Goal: Communication & Community: Answer question/provide support

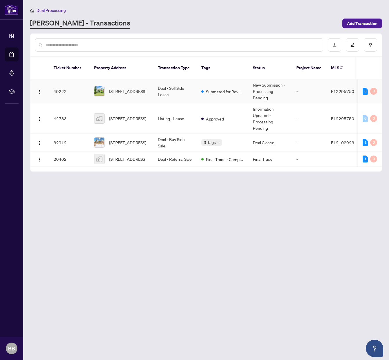
click at [140, 92] on td "[STREET_ADDRESS]" at bounding box center [121, 91] width 64 height 24
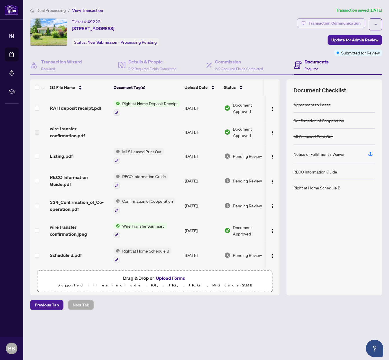
click at [319, 22] on div "Transaction Communication" at bounding box center [334, 23] width 52 height 9
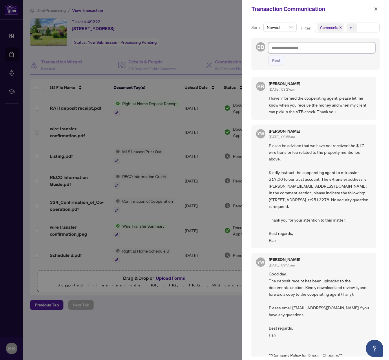
click at [289, 49] on textarea at bounding box center [321, 47] width 107 height 11
click at [376, 11] on span "button" at bounding box center [376, 8] width 4 height 9
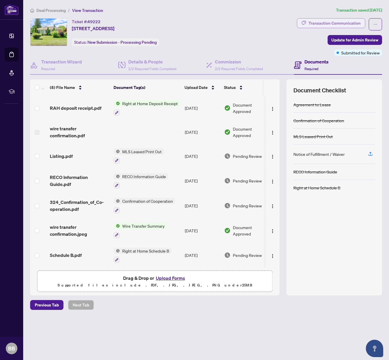
click at [332, 25] on div "Transaction Communication" at bounding box center [334, 23] width 52 height 9
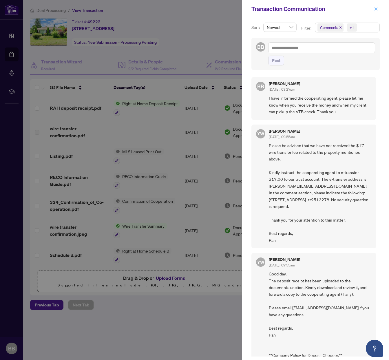
click at [378, 10] on button "button" at bounding box center [376, 8] width 8 height 7
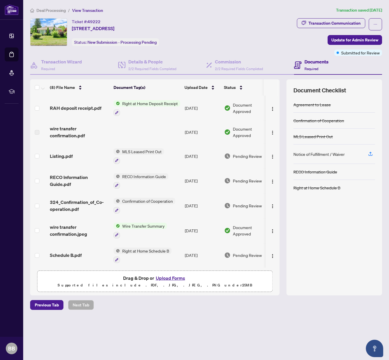
click at [249, 31] on div "Transaction Communication Update for Admin Review Submitted for Review" at bounding box center [305, 37] width 153 height 38
click at [319, 22] on div "Transaction Communication" at bounding box center [334, 23] width 52 height 9
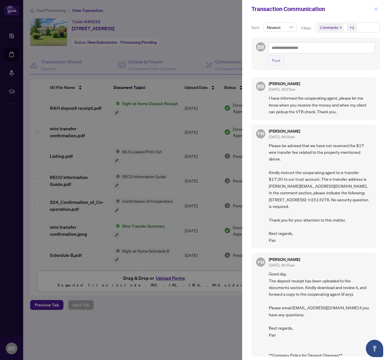
click at [375, 9] on icon "close" at bounding box center [376, 9] width 4 height 4
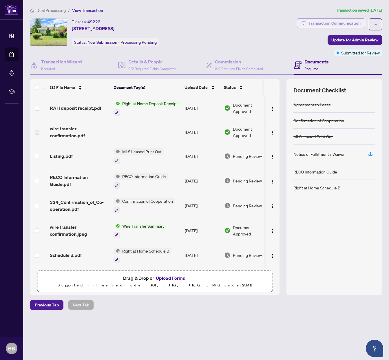
click at [337, 27] on div "Transaction Communication" at bounding box center [334, 23] width 52 height 9
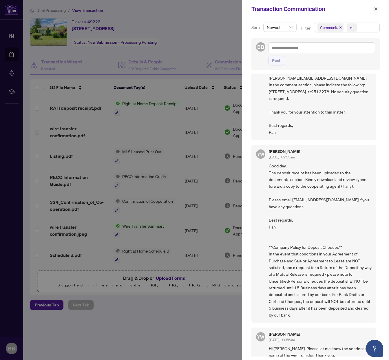
scroll to position [1, 0]
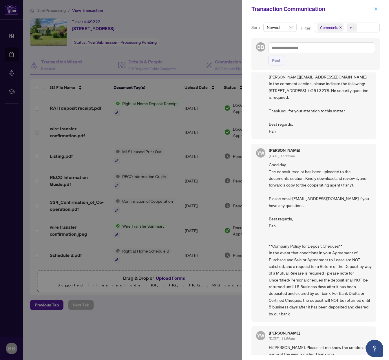
click at [376, 9] on icon "close" at bounding box center [375, 8] width 3 height 3
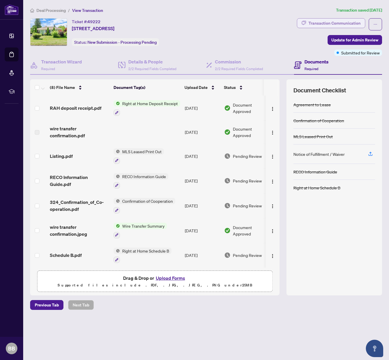
click at [335, 23] on div "Transaction Communication" at bounding box center [334, 23] width 52 height 9
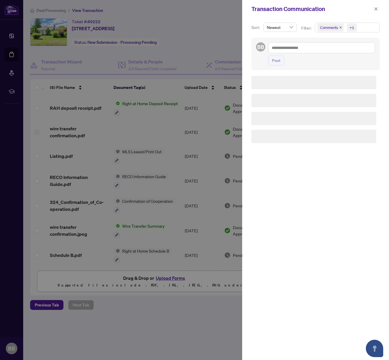
scroll to position [0, 0]
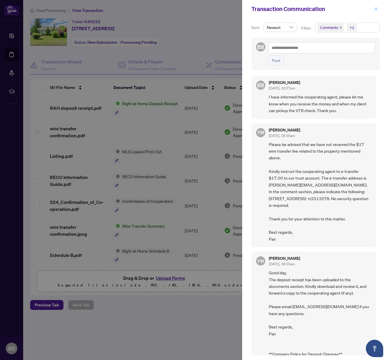
click at [377, 10] on icon "close" at bounding box center [375, 8] width 3 height 3
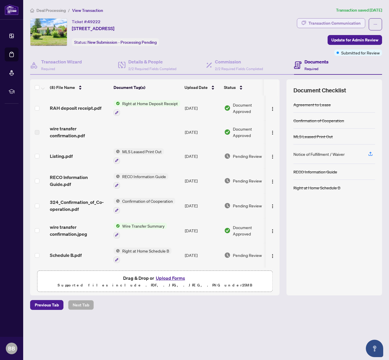
click at [325, 22] on div "Transaction Communication" at bounding box center [334, 23] width 52 height 9
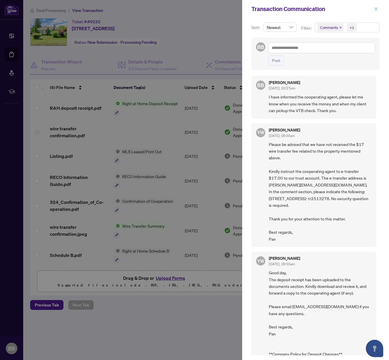
click at [378, 9] on button "button" at bounding box center [376, 8] width 8 height 7
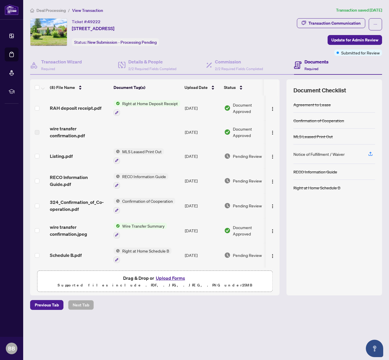
click at [233, 34] on div "Transaction Communication Update for Admin Review Submitted for Review" at bounding box center [305, 37] width 153 height 38
click at [221, 42] on div "Ticket #: 49222 [STREET_ADDRESS] Status: New Submission - Processing Pending" at bounding box center [128, 32] width 197 height 28
click at [220, 37] on div "Ticket #: 49222 [STREET_ADDRESS] Status: New Submission - Processing Pending" at bounding box center [128, 32] width 197 height 28
click at [230, 33] on div "Transaction Communication Update for Admin Review Submitted for Review" at bounding box center [305, 37] width 153 height 38
